Goal: Transaction & Acquisition: Register for event/course

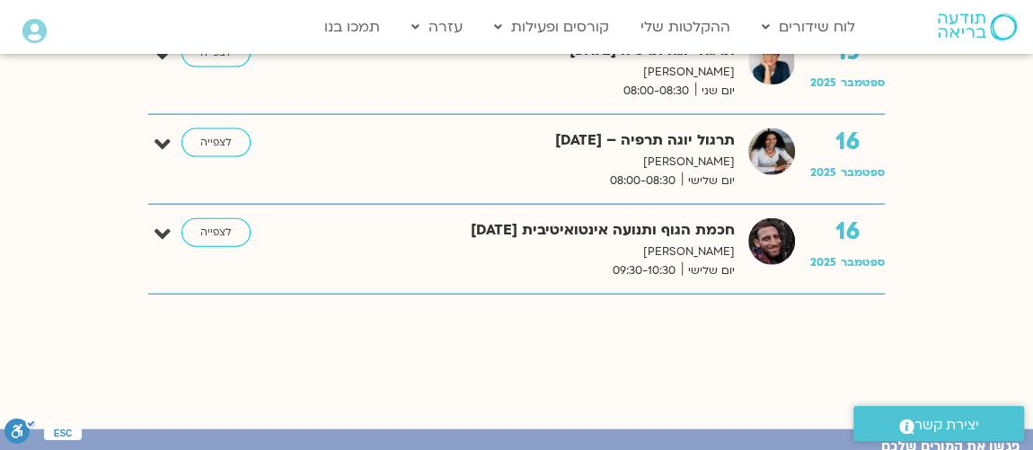
scroll to position [1959, 0]
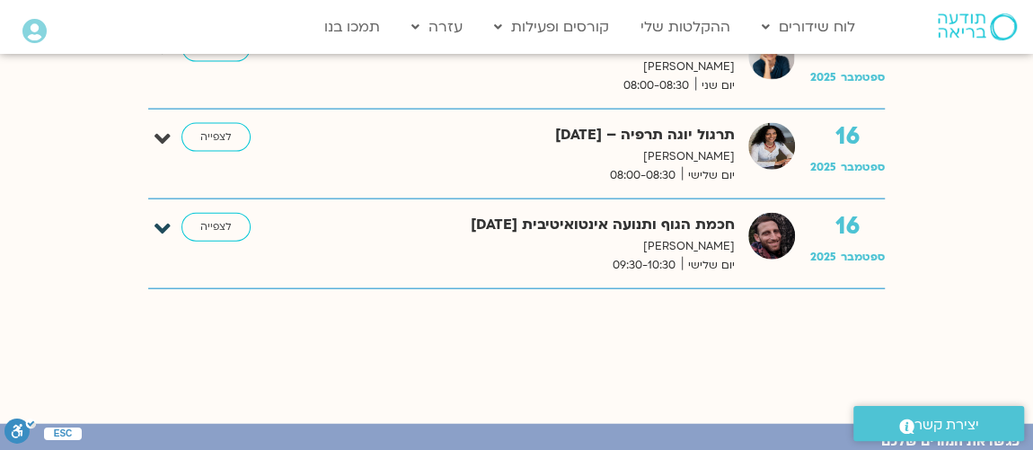
click at [163, 222] on icon at bounding box center [162, 228] width 16 height 25
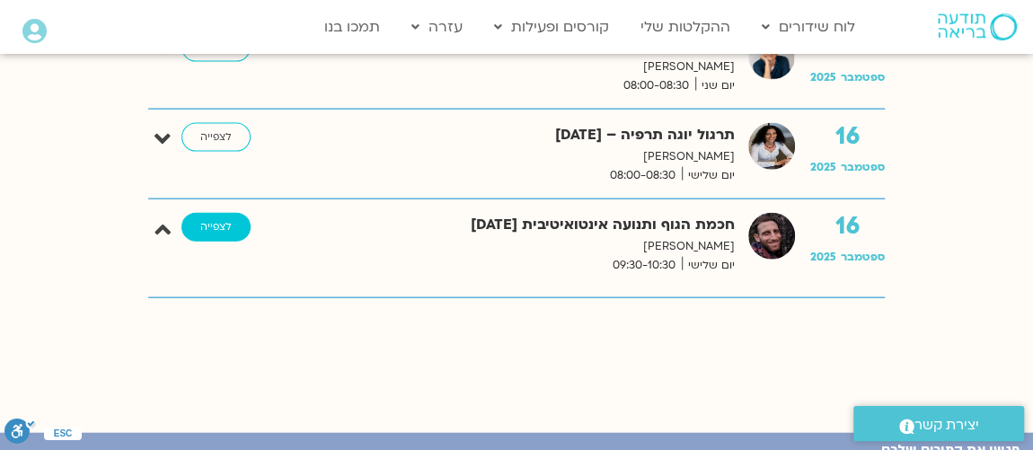
click at [216, 218] on link "לצפייה" at bounding box center [215, 227] width 69 height 29
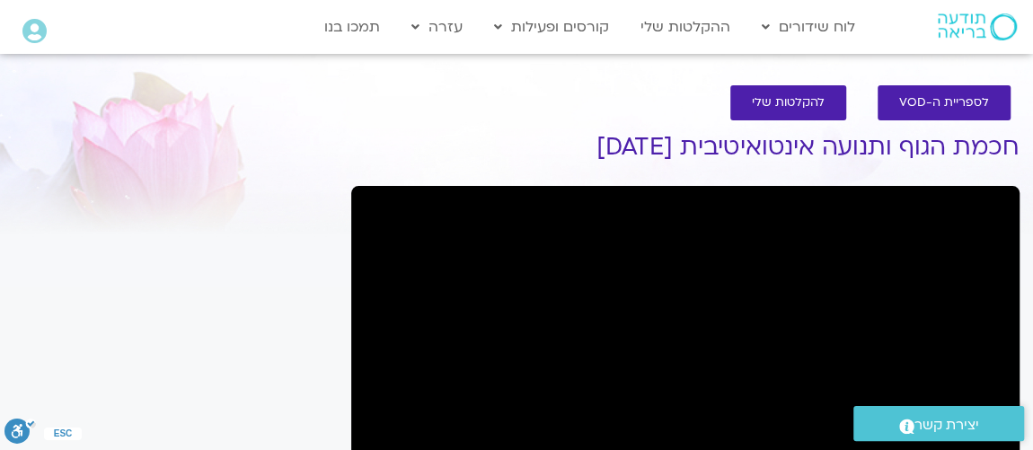
scroll to position [109, 0]
